Goal: Task Accomplishment & Management: Use online tool/utility

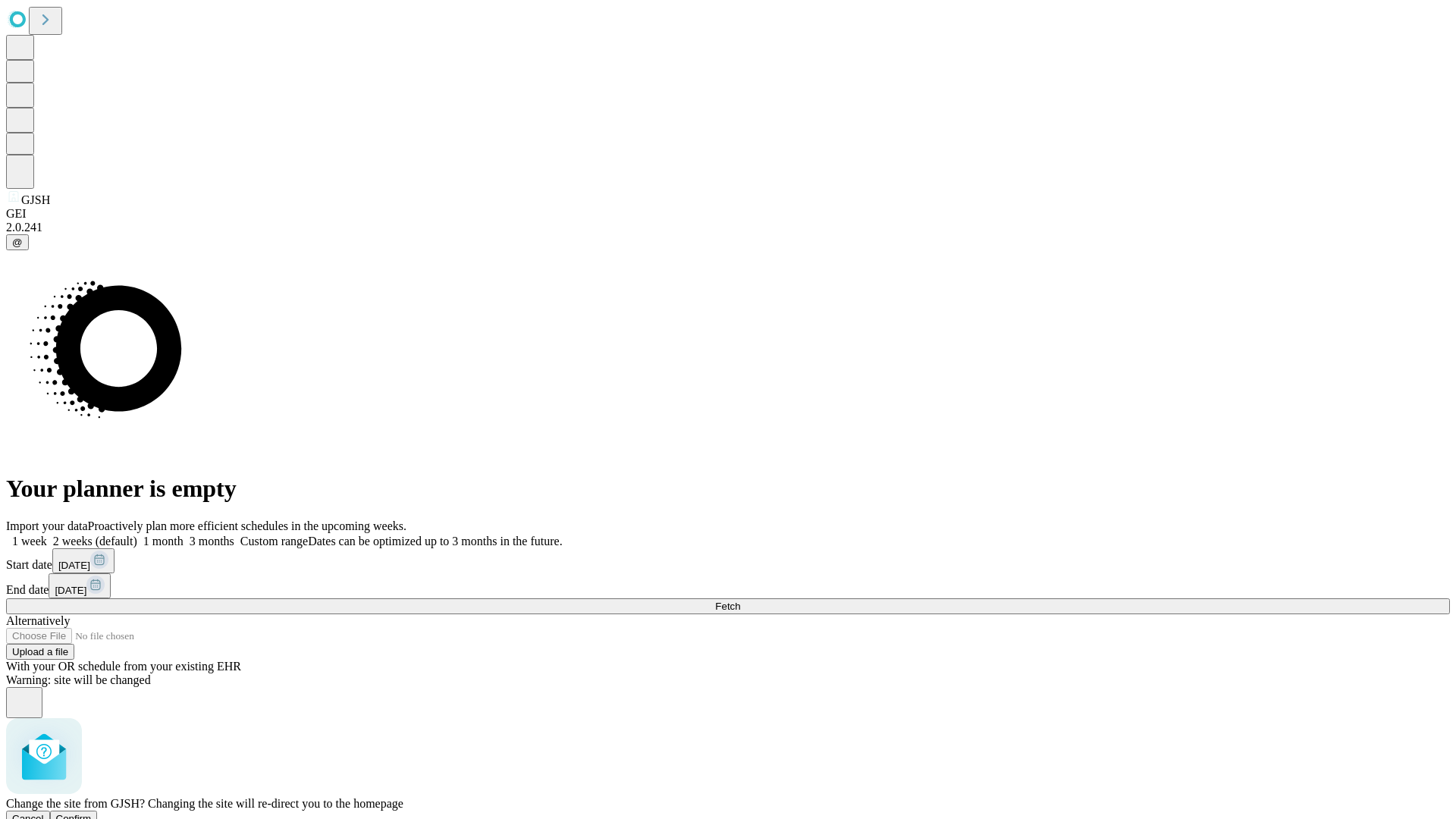
click at [92, 813] on span "Confirm" at bounding box center [74, 819] width 36 height 12
click at [183, 534] on label "1 month" at bounding box center [161, 540] width 47 height 13
click at [740, 600] on span "Fetch" at bounding box center [728, 606] width 25 height 12
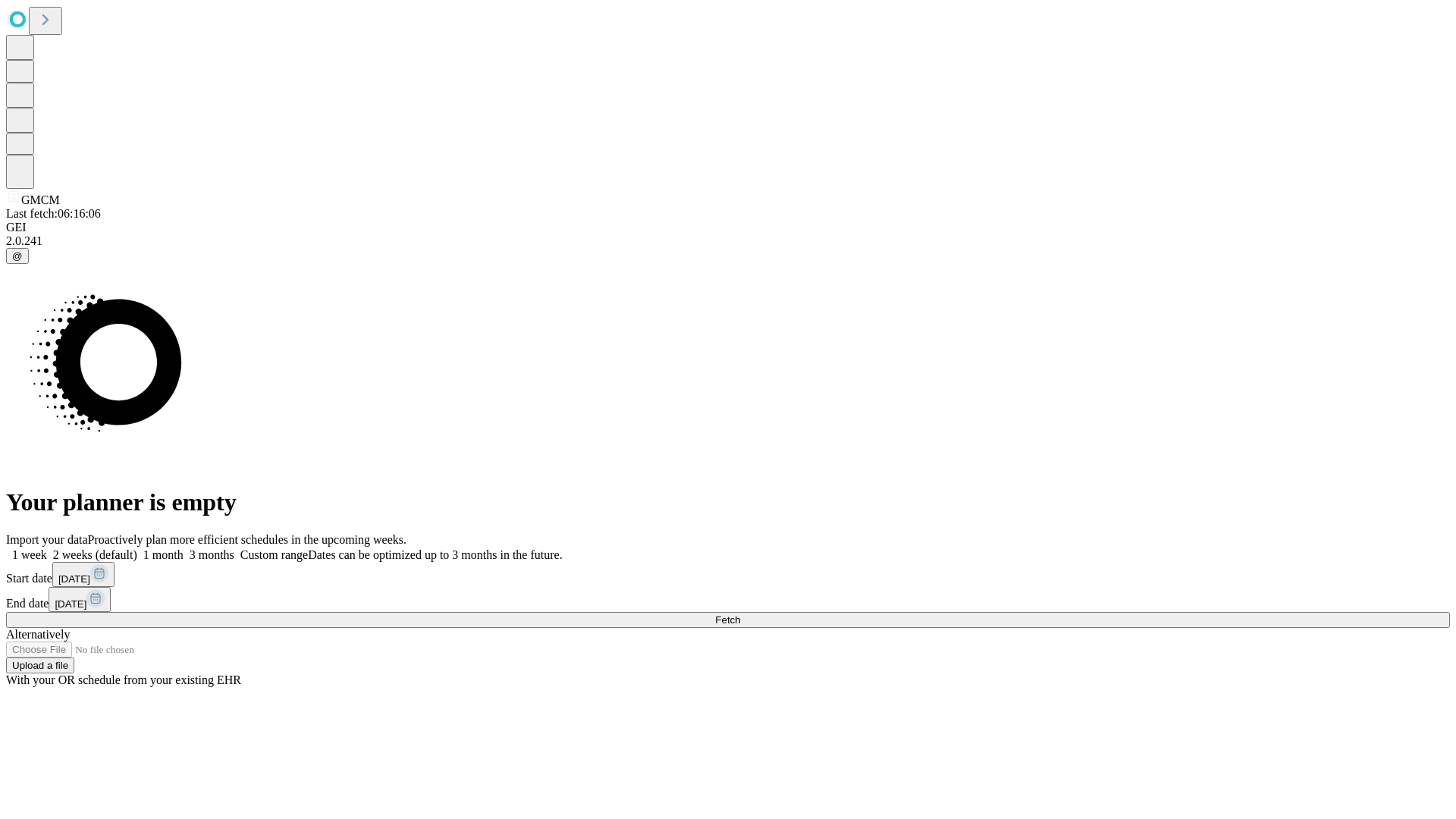
click at [183, 549] on label "1 month" at bounding box center [161, 554] width 47 height 13
click at [740, 614] on span "Fetch" at bounding box center [728, 620] width 25 height 12
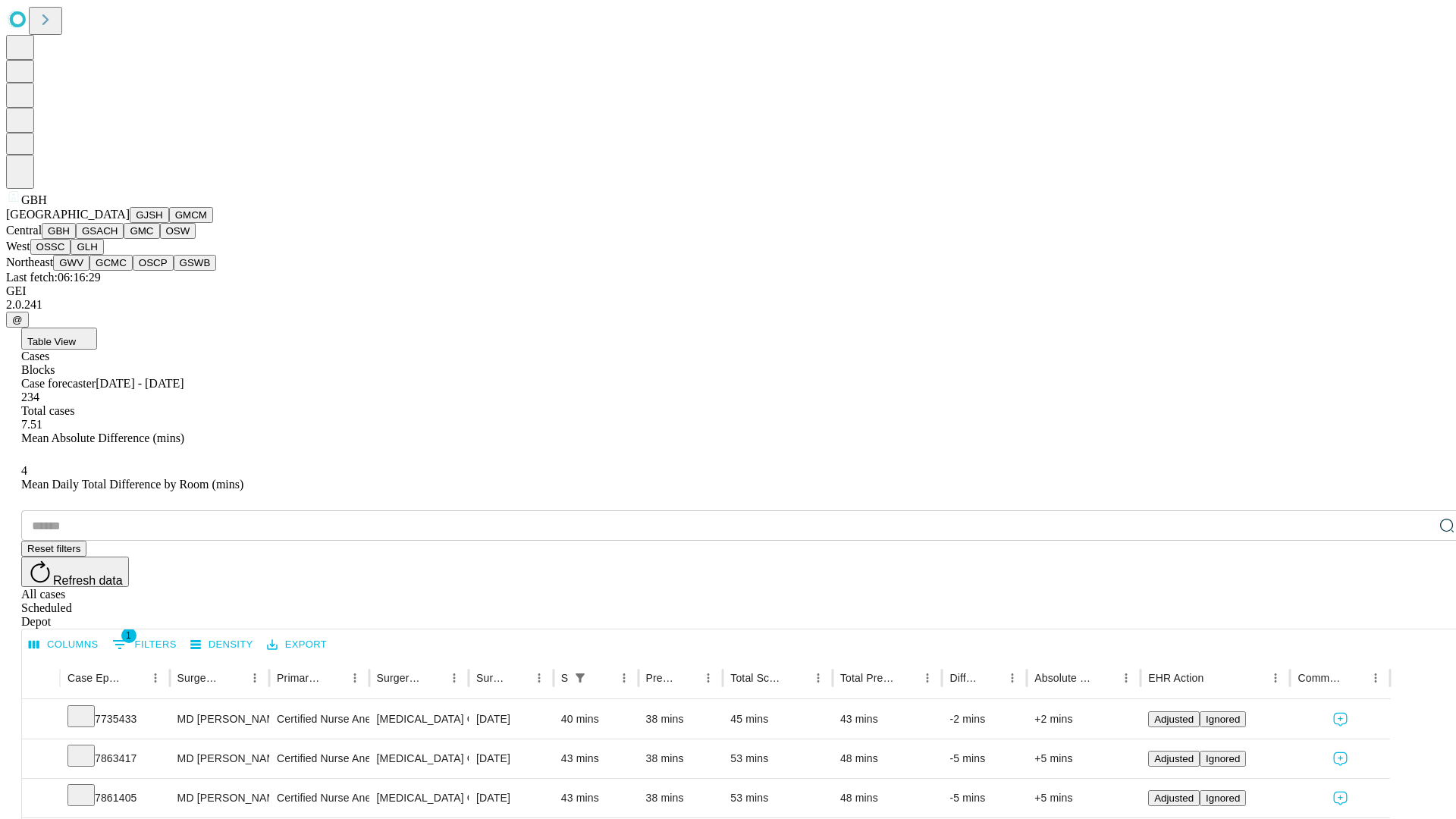
click at [117, 238] on button "GSACH" at bounding box center [99, 231] width 47 height 16
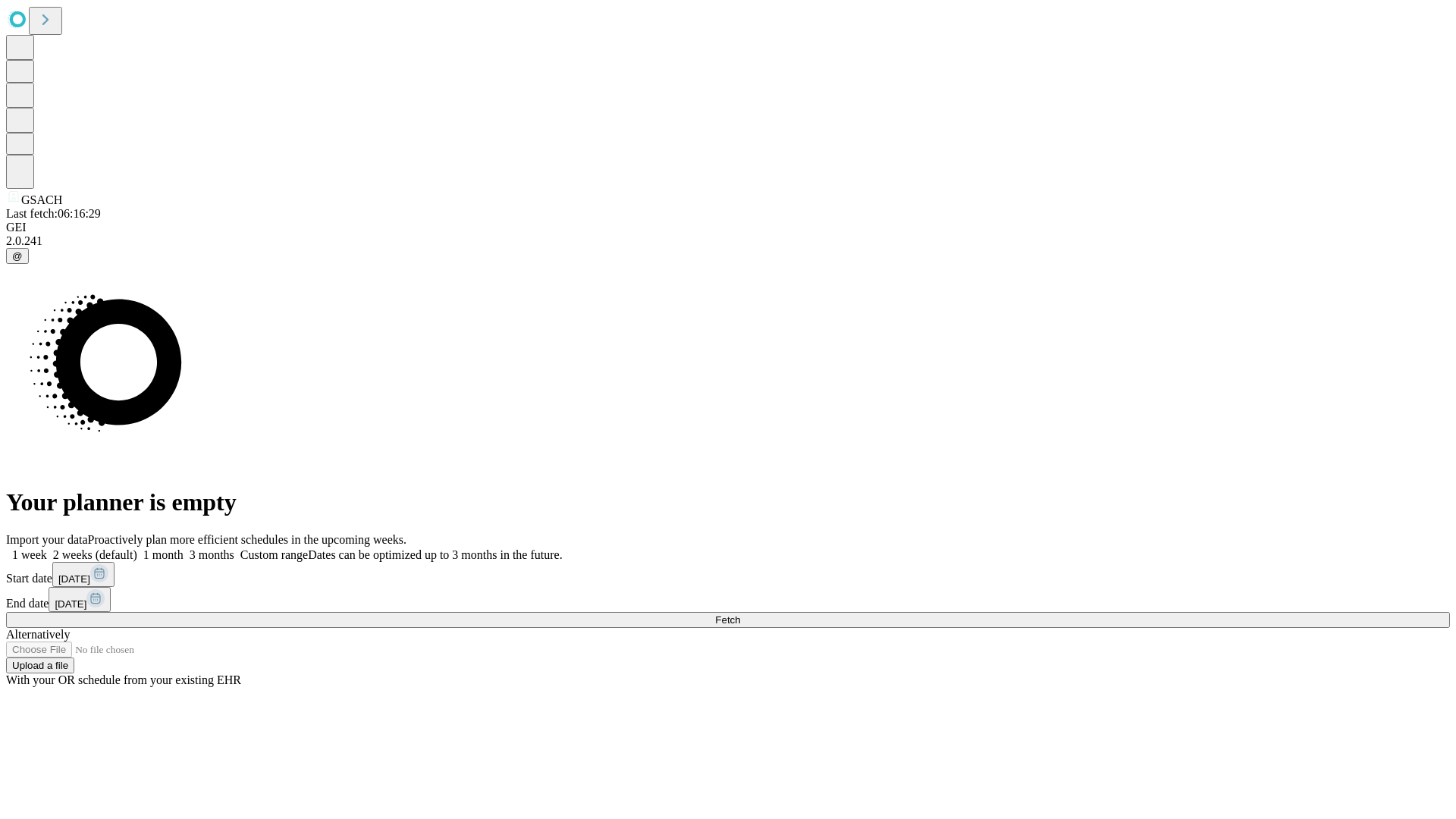
click at [183, 549] on label "1 month" at bounding box center [161, 554] width 47 height 13
click at [740, 614] on span "Fetch" at bounding box center [728, 620] width 25 height 12
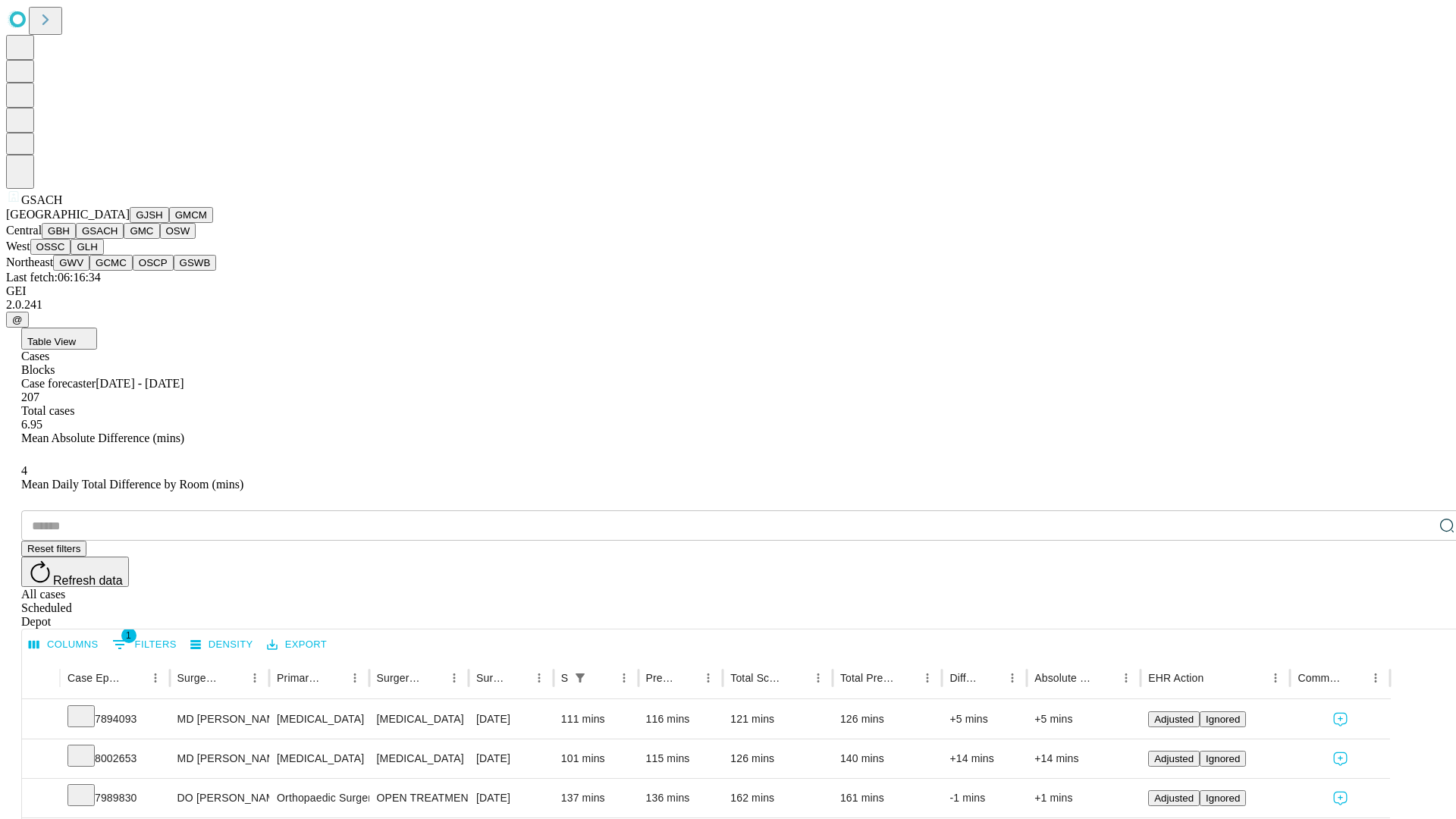
click at [123, 238] on button "GMC" at bounding box center [141, 231] width 36 height 16
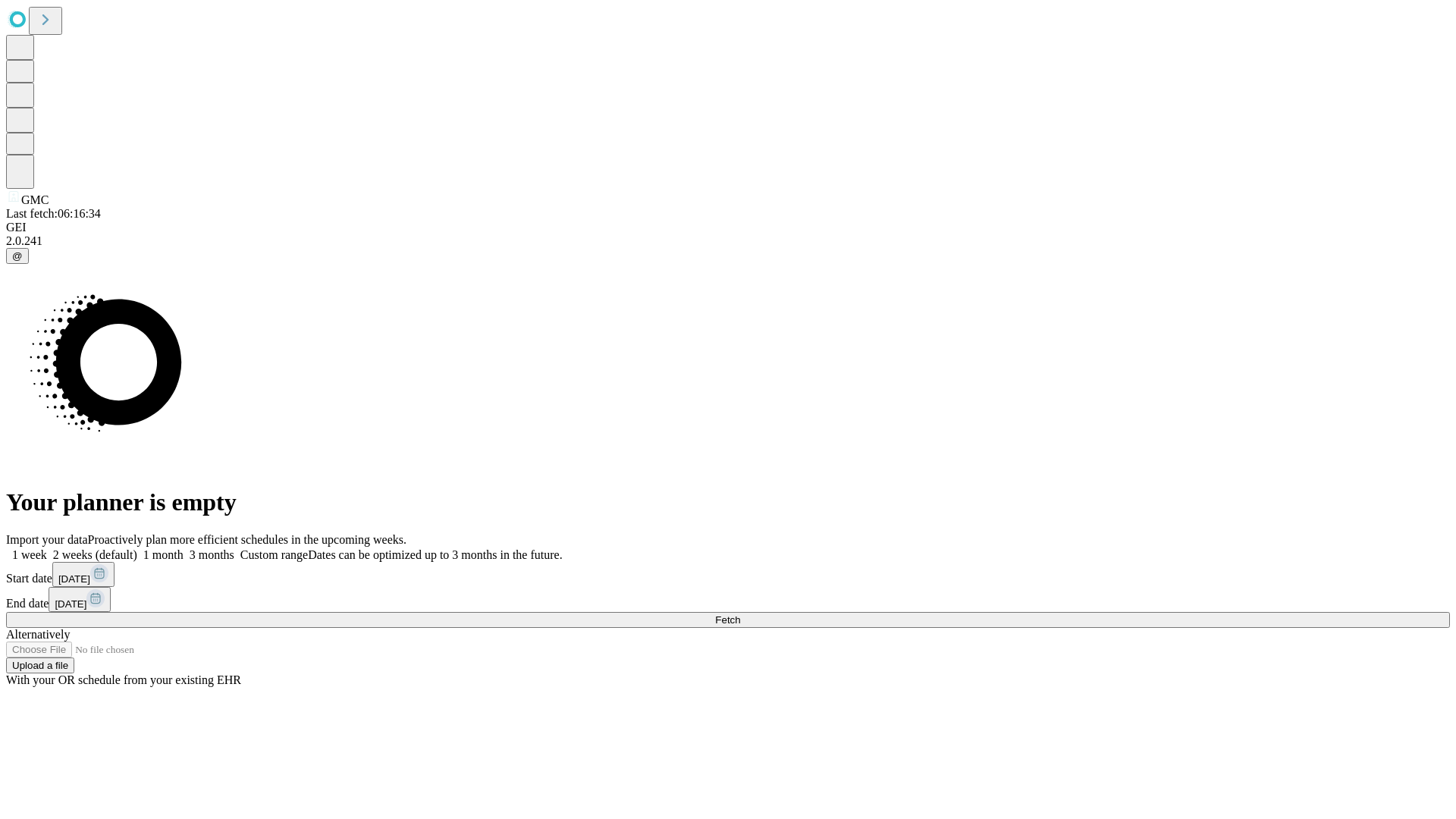
click at [183, 549] on label "1 month" at bounding box center [161, 554] width 47 height 13
click at [740, 614] on span "Fetch" at bounding box center [728, 620] width 25 height 12
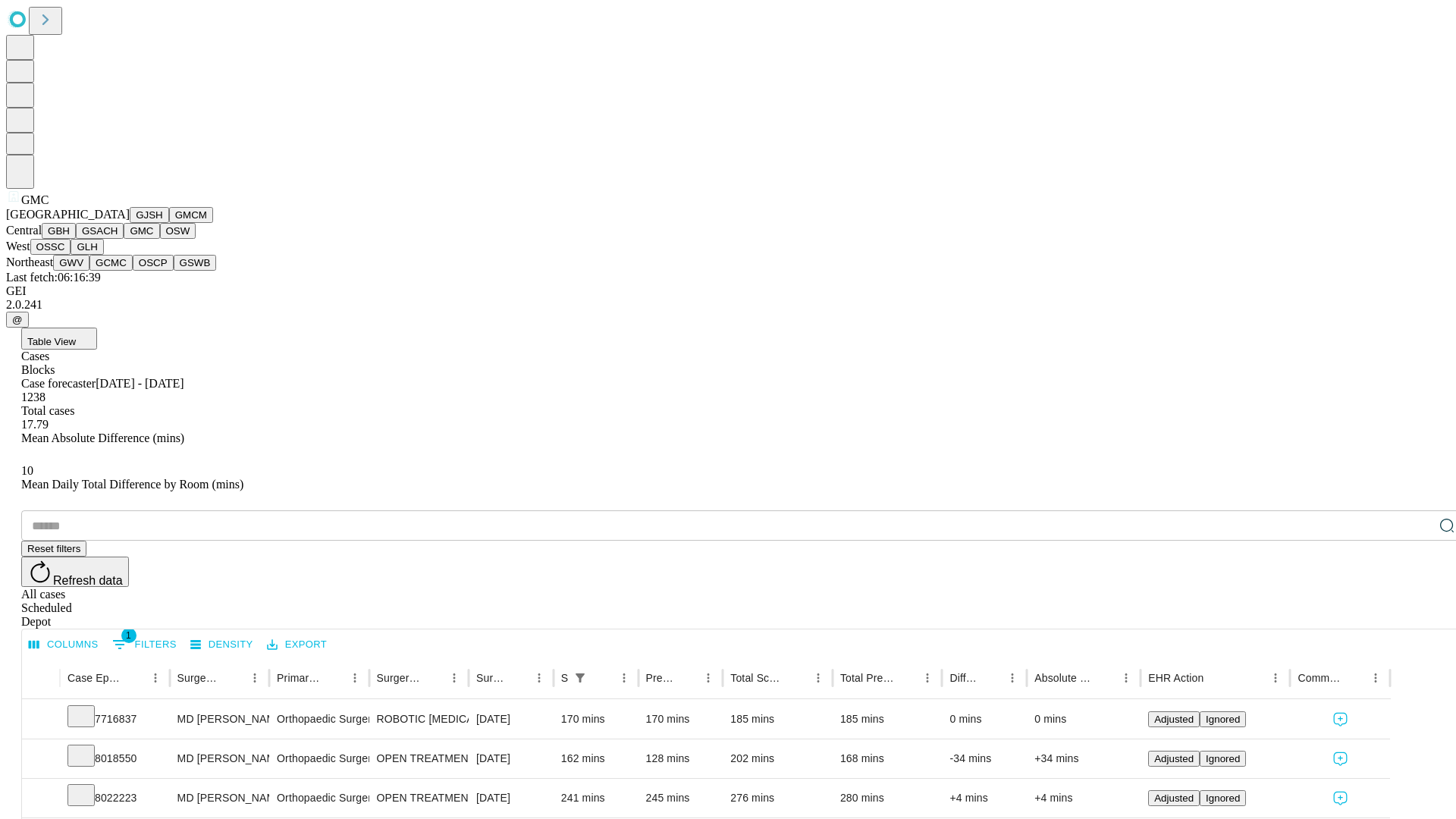
click at [160, 238] on button "OSW" at bounding box center [178, 231] width 37 height 16
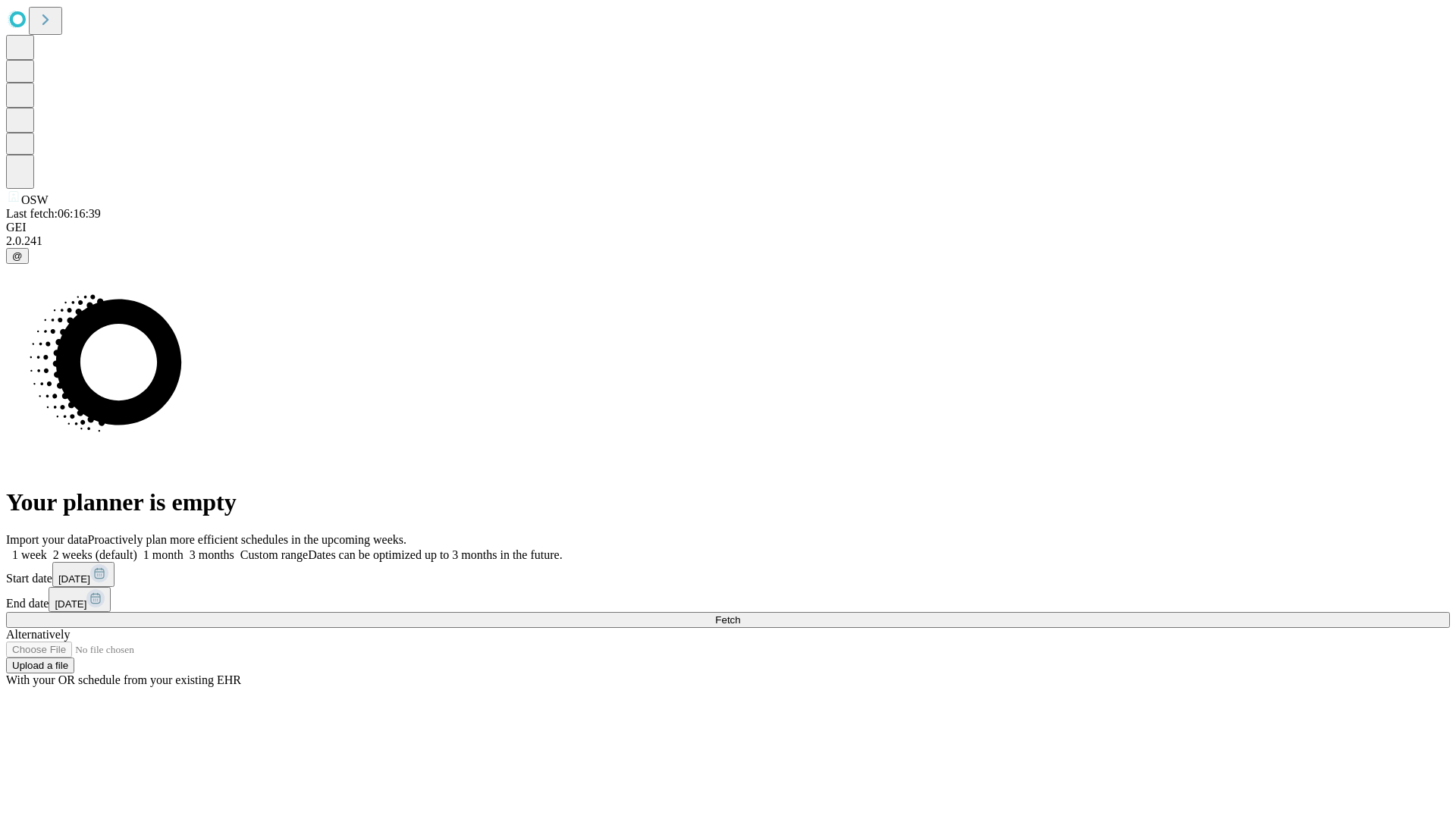
click at [183, 549] on label "1 month" at bounding box center [161, 554] width 47 height 13
click at [740, 614] on span "Fetch" at bounding box center [728, 620] width 25 height 12
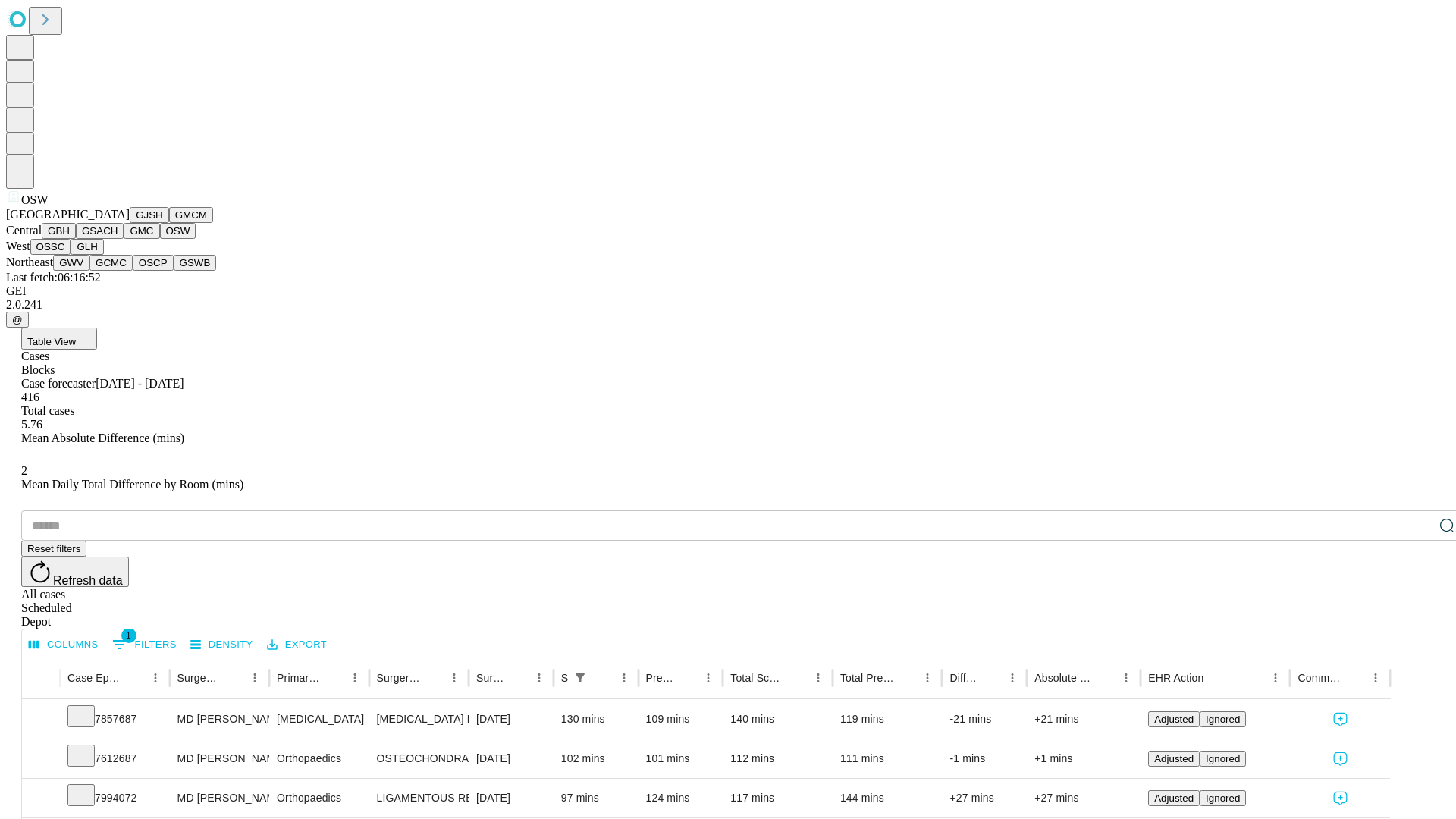
click at [72, 255] on button "OSSC" at bounding box center [50, 246] width 41 height 16
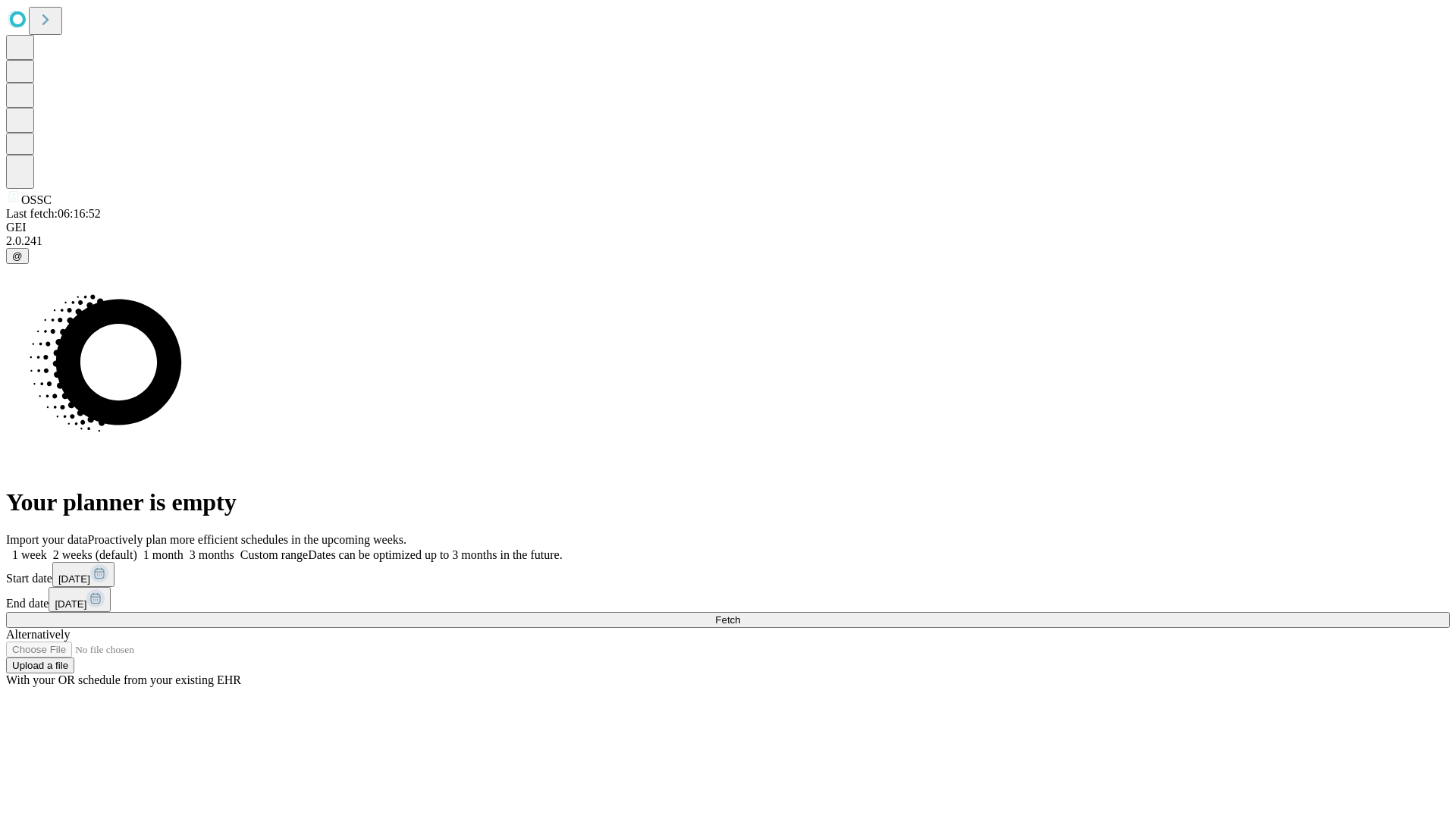
click at [183, 549] on label "1 month" at bounding box center [161, 554] width 47 height 13
click at [740, 614] on span "Fetch" at bounding box center [728, 620] width 25 height 12
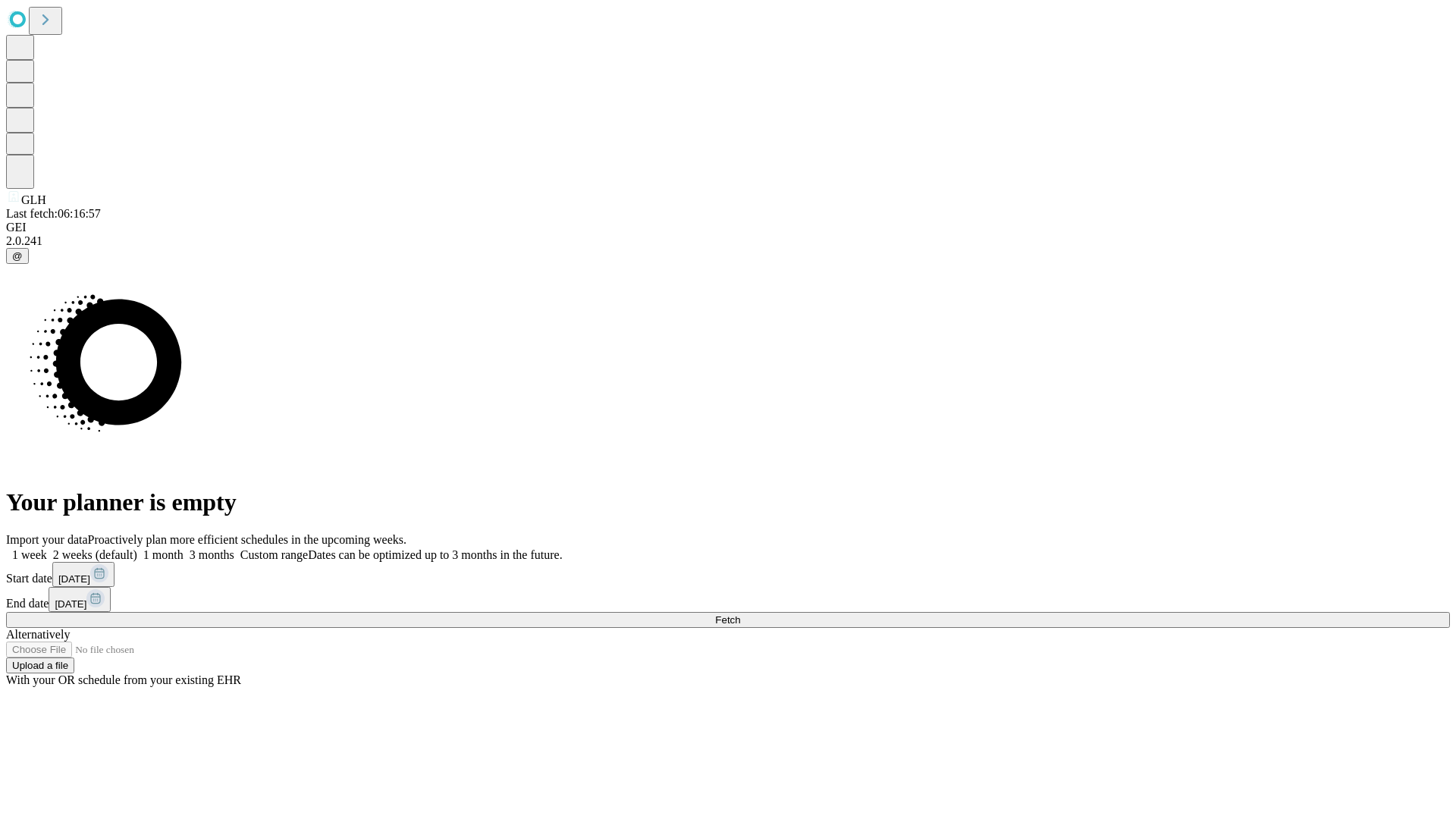
click at [183, 549] on label "1 month" at bounding box center [161, 554] width 47 height 13
click at [740, 614] on span "Fetch" at bounding box center [728, 620] width 25 height 12
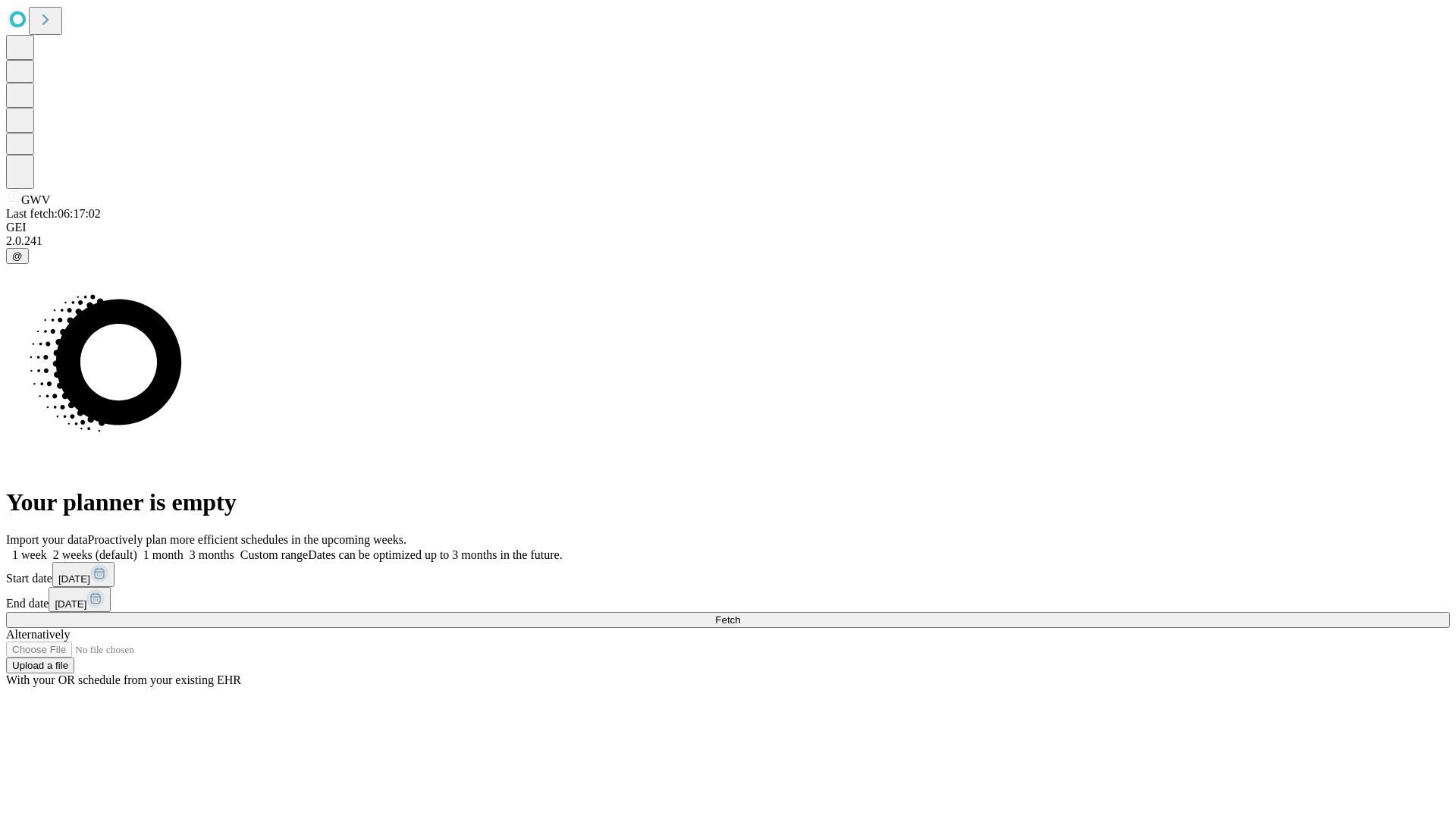
click at [183, 549] on label "1 month" at bounding box center [161, 554] width 47 height 13
click at [740, 614] on span "Fetch" at bounding box center [728, 620] width 25 height 12
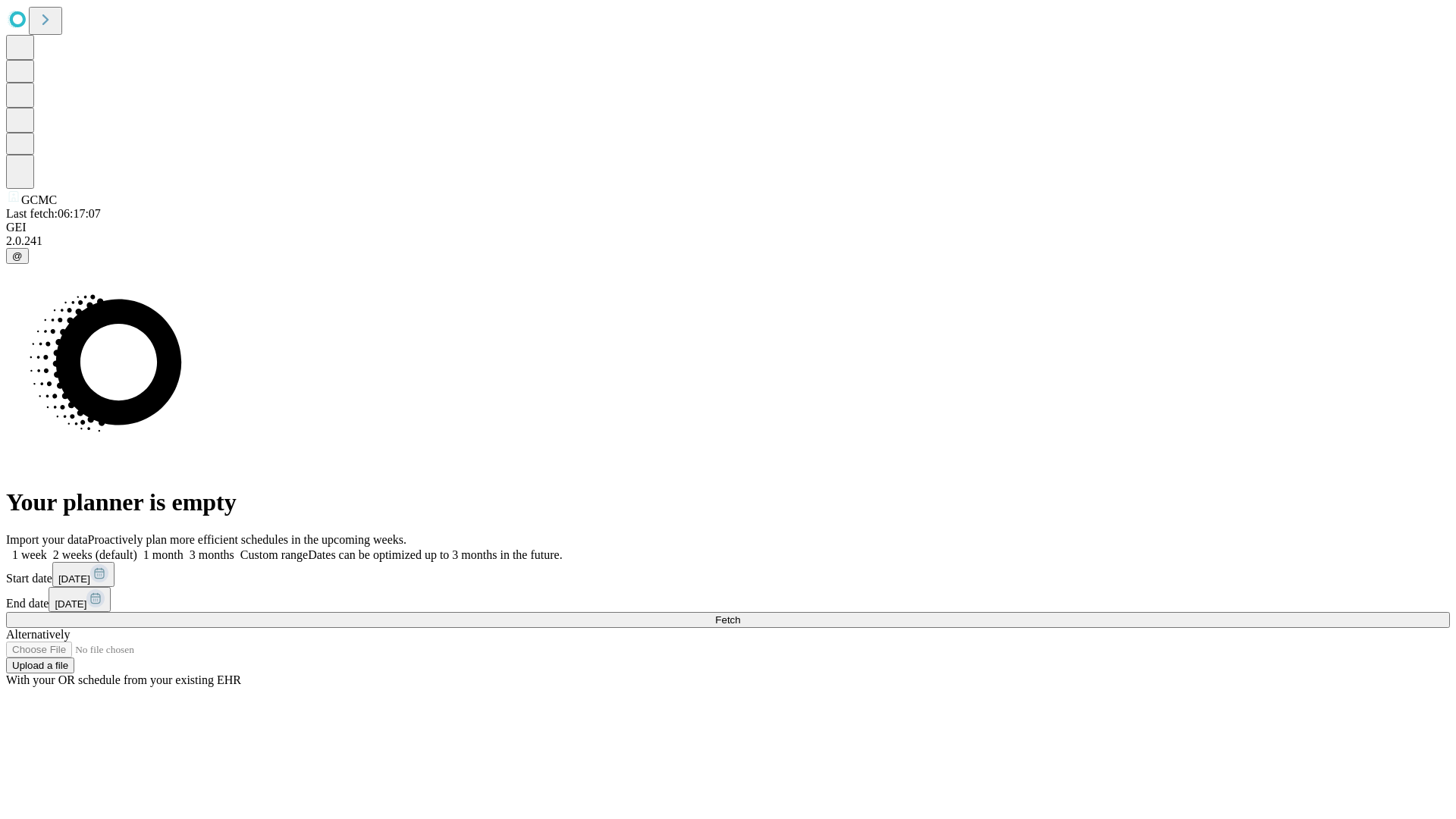
click at [183, 549] on label "1 month" at bounding box center [161, 554] width 47 height 13
click at [740, 614] on span "Fetch" at bounding box center [728, 620] width 25 height 12
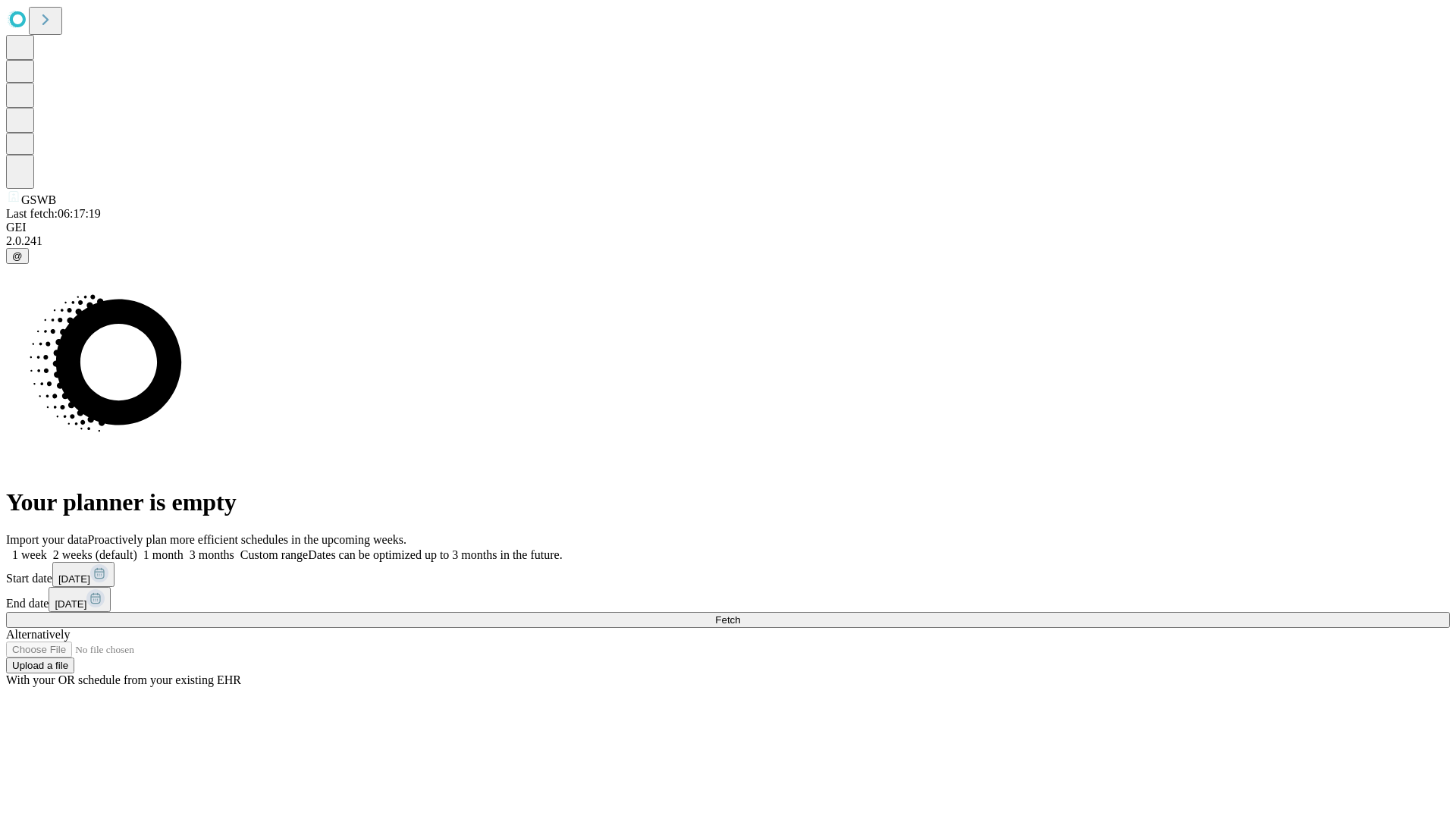
click at [183, 549] on label "1 month" at bounding box center [161, 554] width 47 height 13
click at [740, 614] on span "Fetch" at bounding box center [728, 620] width 25 height 12
